Goal: Task Accomplishment & Management: Complete application form

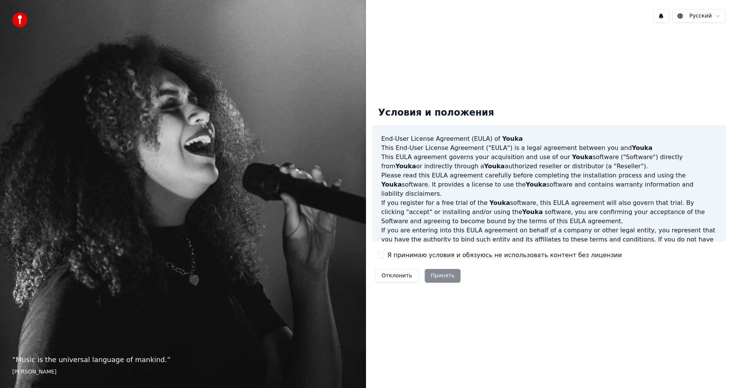
click at [395, 251] on label "Я принимаю условия и обязуюсь не использовать контент без лицензии" at bounding box center [504, 254] width 234 height 9
click at [384, 252] on button "Я принимаю условия и обязуюсь не использовать контент без лицензии" at bounding box center [381, 255] width 6 height 6
click at [430, 277] on button "Принять" at bounding box center [443, 276] width 36 height 14
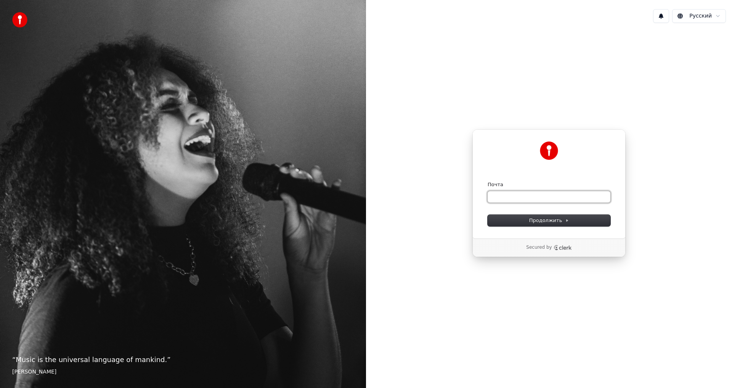
click at [506, 200] on input "Почта" at bounding box center [548, 196] width 123 height 11
click at [571, 224] on button "Продолжить" at bounding box center [548, 220] width 123 height 11
type input "**********"
